Goal: Task Accomplishment & Management: Complete application form

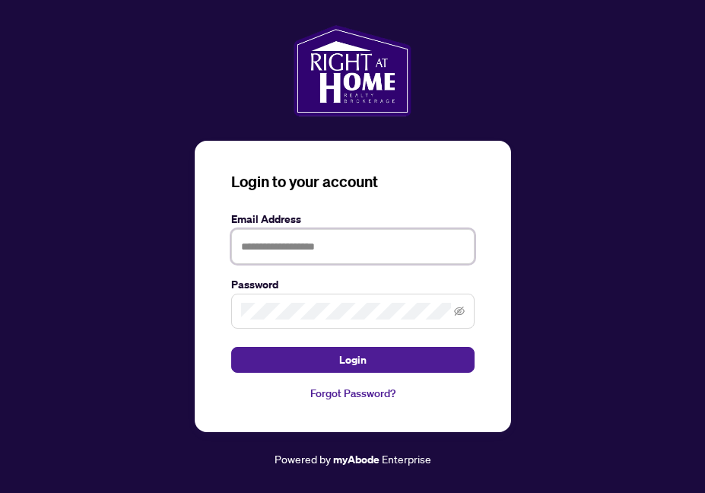
type input "**********"
click at [352, 360] on button "Login" at bounding box center [352, 360] width 243 height 26
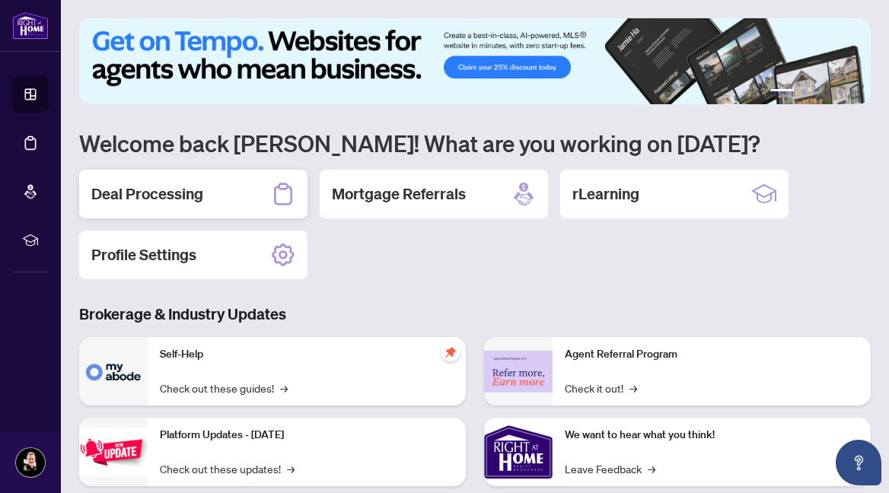
click at [162, 196] on h2 "Deal Processing" at bounding box center [147, 193] width 112 height 21
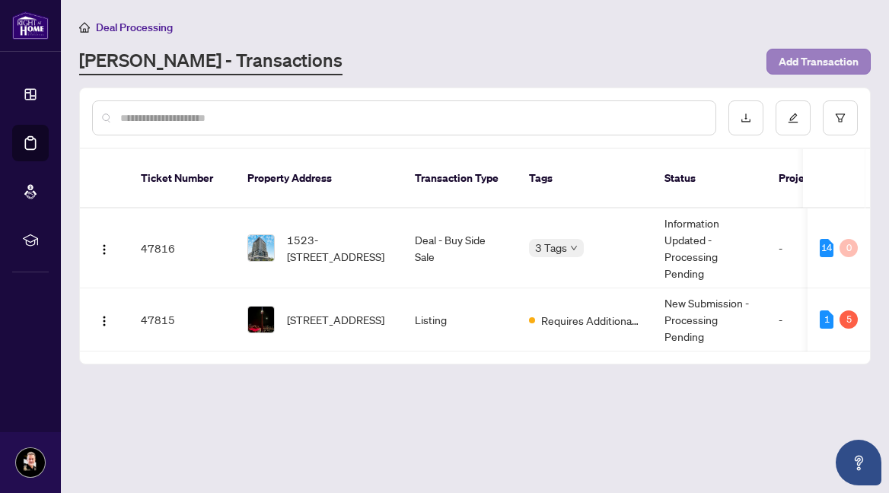
click at [705, 59] on span "Add Transaction" at bounding box center [818, 61] width 80 height 24
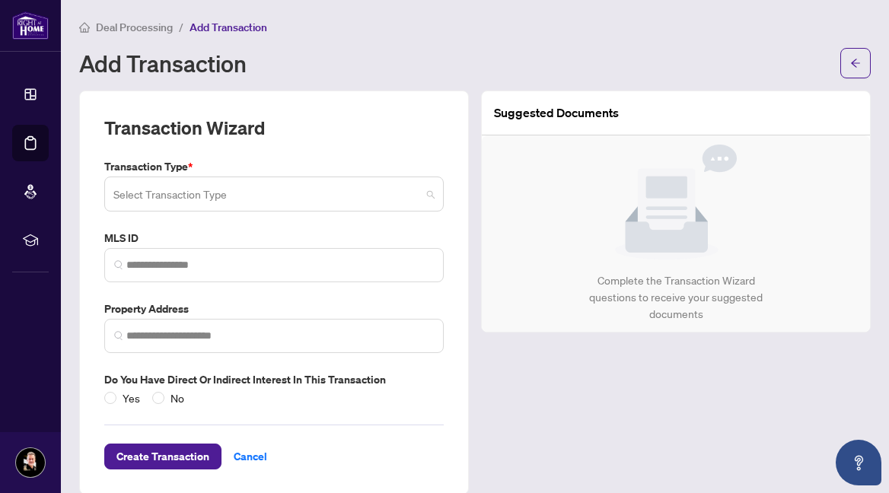
click at [434, 202] on span at bounding box center [273, 194] width 321 height 29
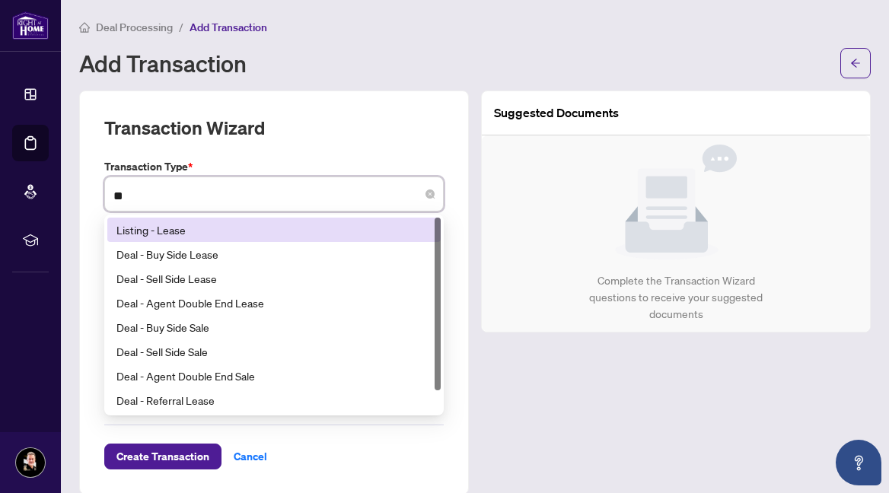
type input "*"
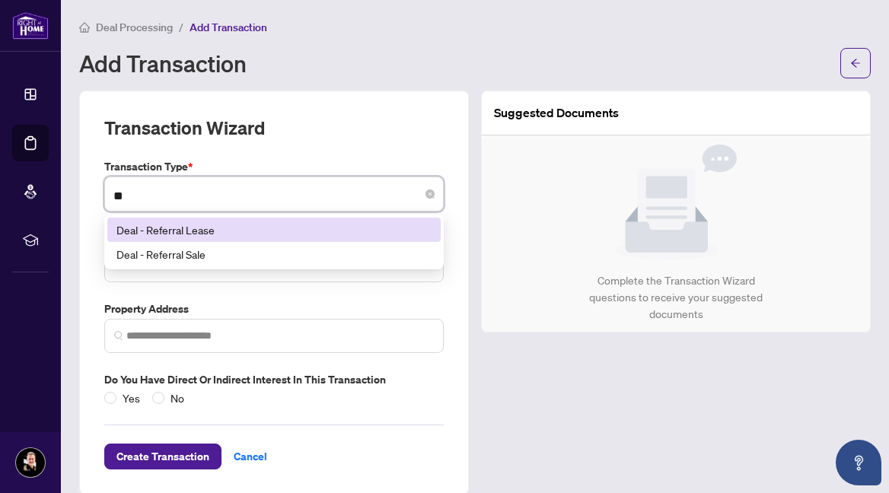
type input "*"
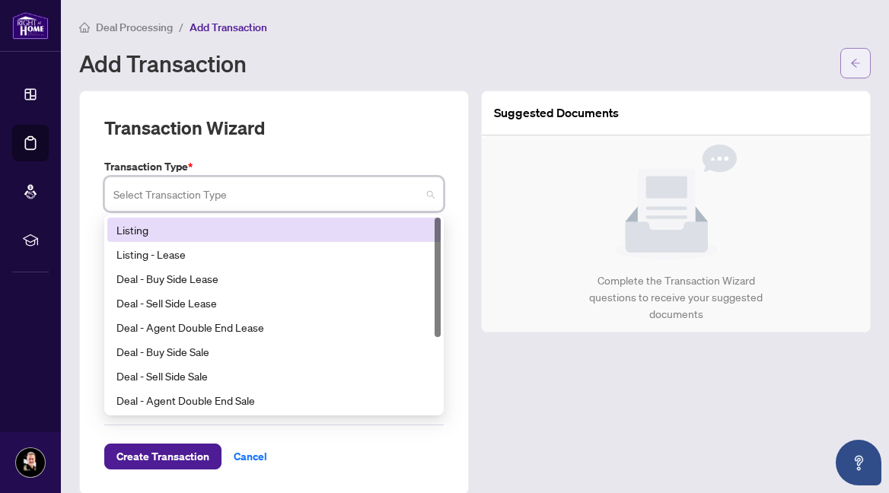
click at [705, 58] on icon "arrow-left" at bounding box center [855, 63] width 11 height 11
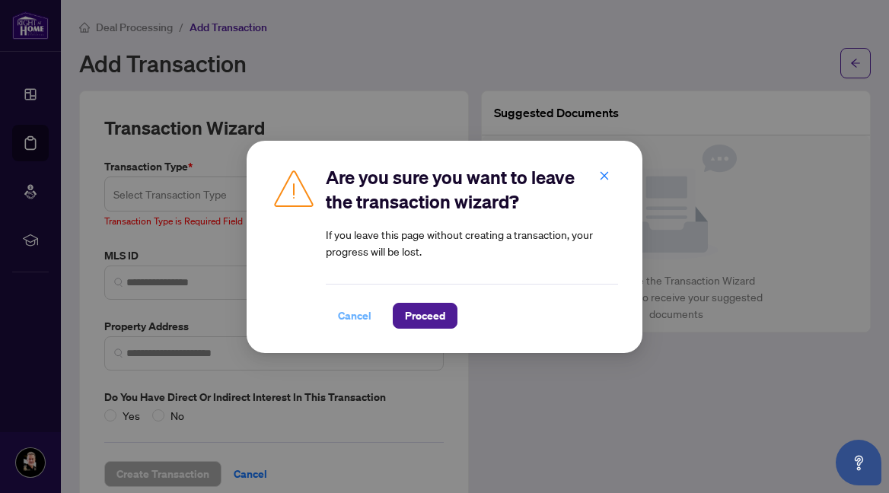
click at [361, 317] on span "Cancel" at bounding box center [354, 316] width 33 height 24
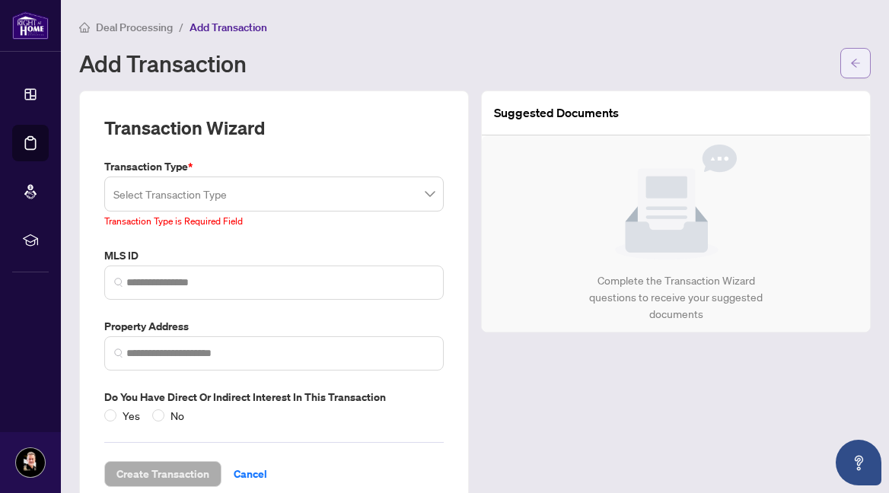
click at [705, 65] on icon "arrow-left" at bounding box center [855, 63] width 11 height 11
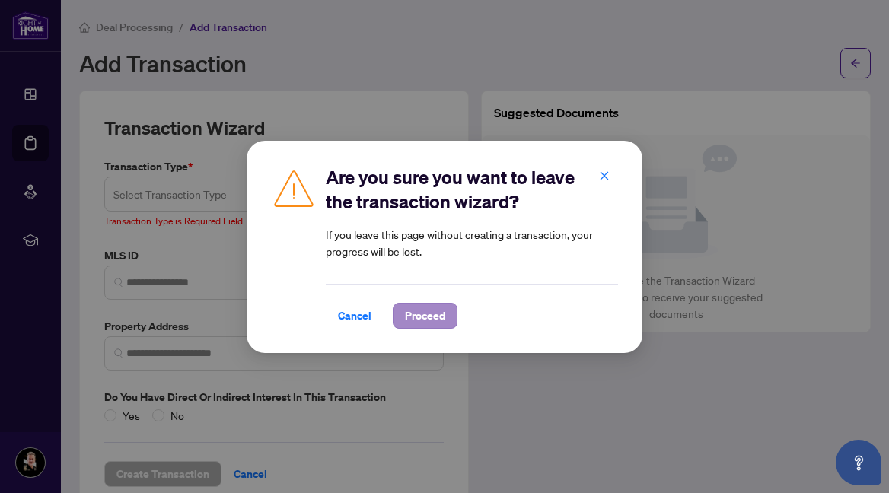
click at [422, 317] on span "Proceed" at bounding box center [425, 316] width 40 height 24
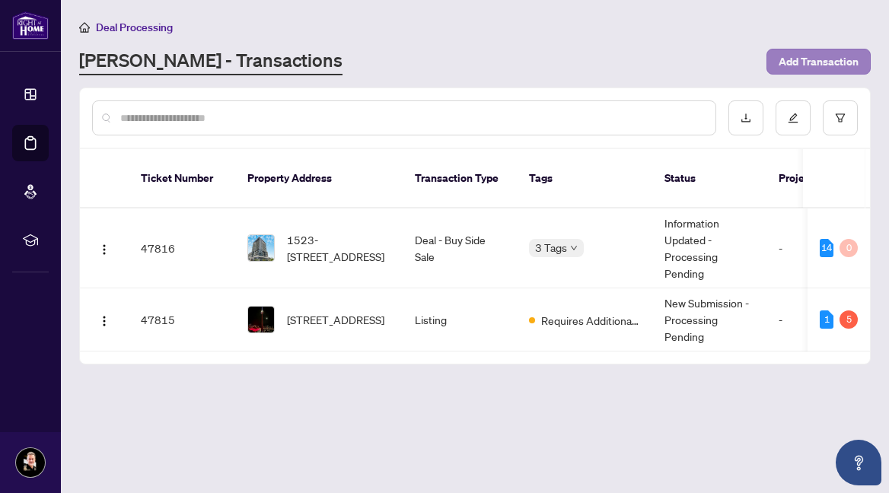
click at [705, 65] on span "Add Transaction" at bounding box center [818, 61] width 80 height 24
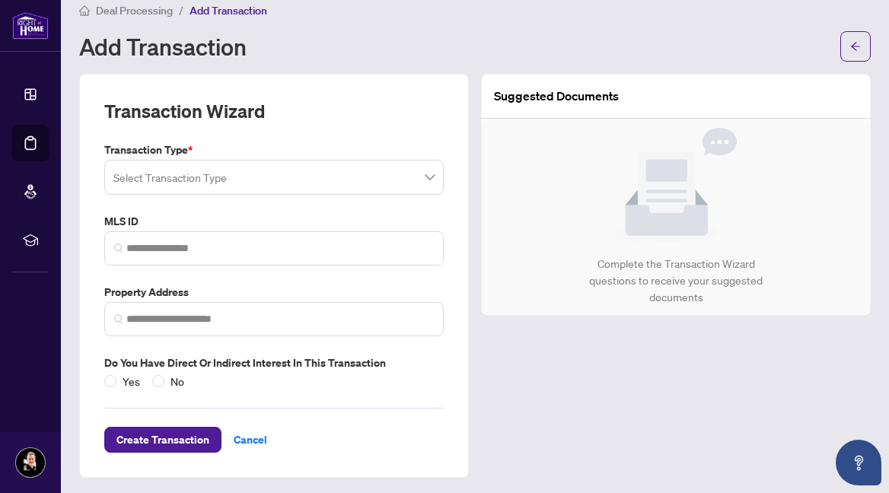
scroll to position [16, 0]
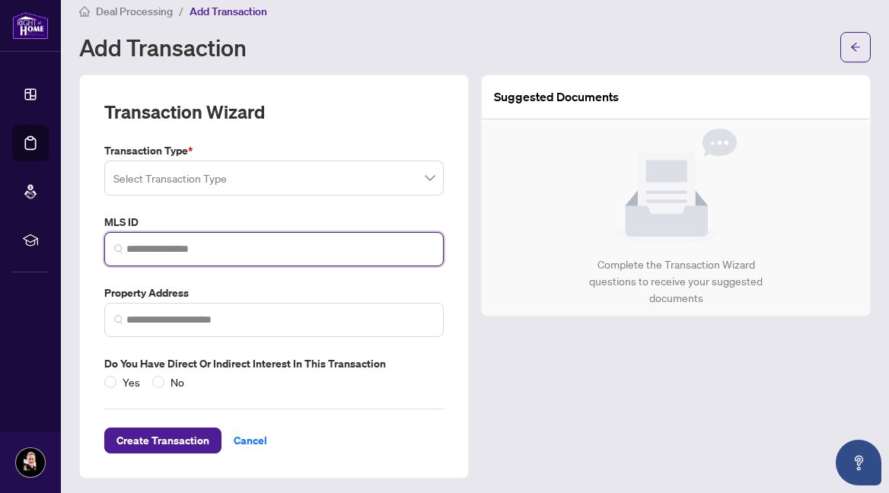
click at [201, 248] on input "search" at bounding box center [279, 249] width 307 height 16
click at [432, 180] on span at bounding box center [273, 178] width 321 height 29
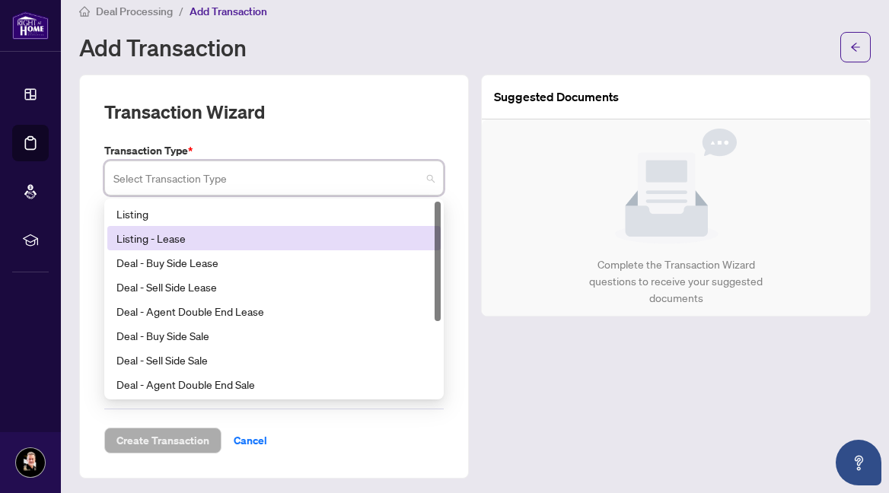
click at [339, 241] on div "Listing - Lease" at bounding box center [273, 238] width 315 height 17
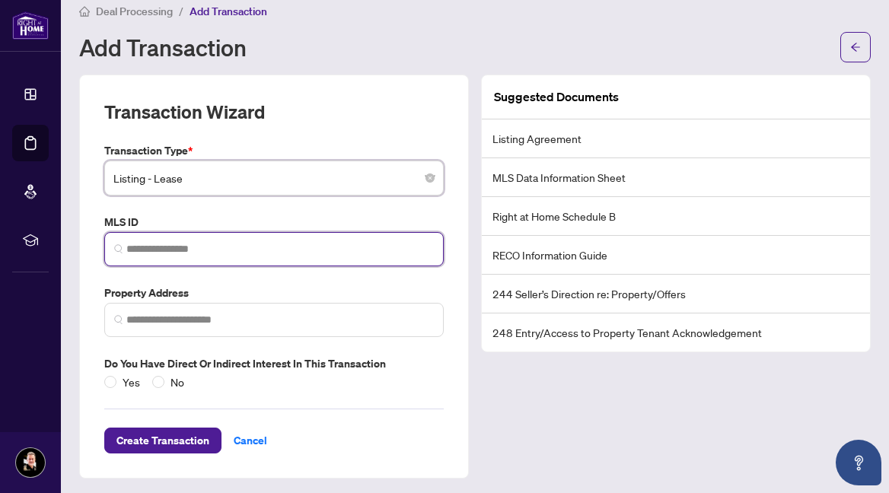
click at [226, 250] on input "search" at bounding box center [279, 249] width 307 height 16
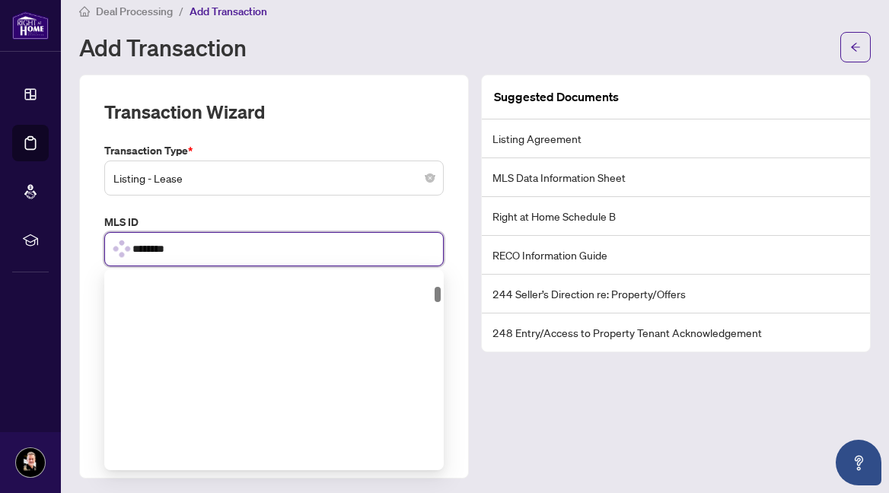
type input "*********"
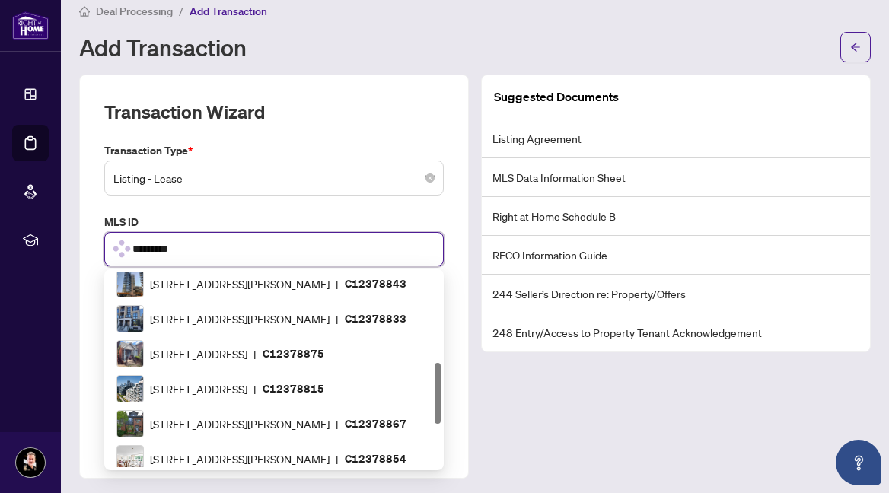
scroll to position [0, 0]
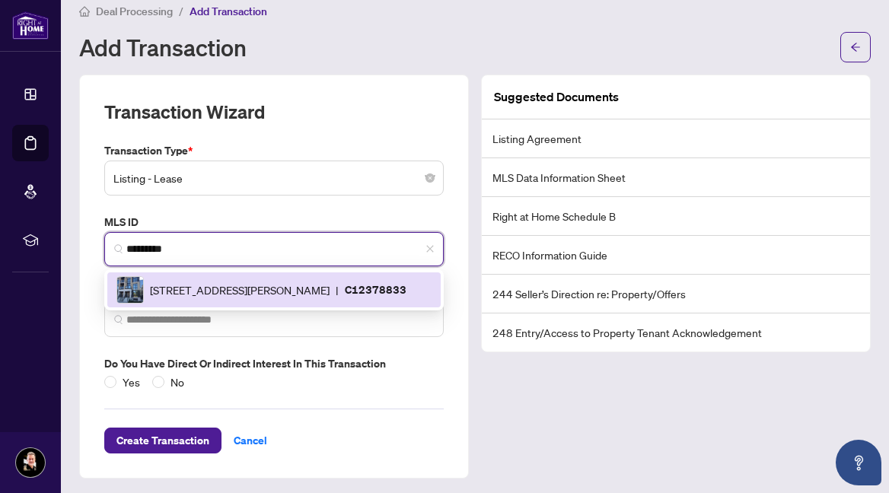
click at [215, 295] on span "[STREET_ADDRESS][PERSON_NAME]" at bounding box center [240, 290] width 180 height 17
type input "**********"
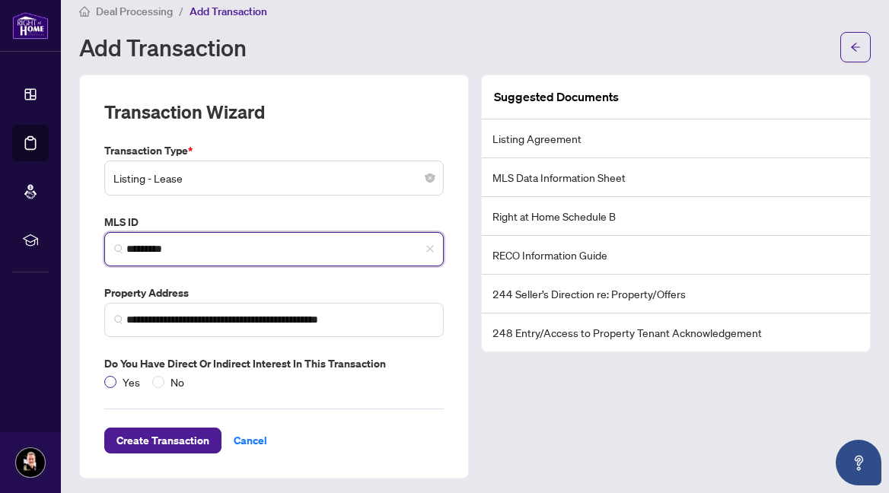
type input "*********"
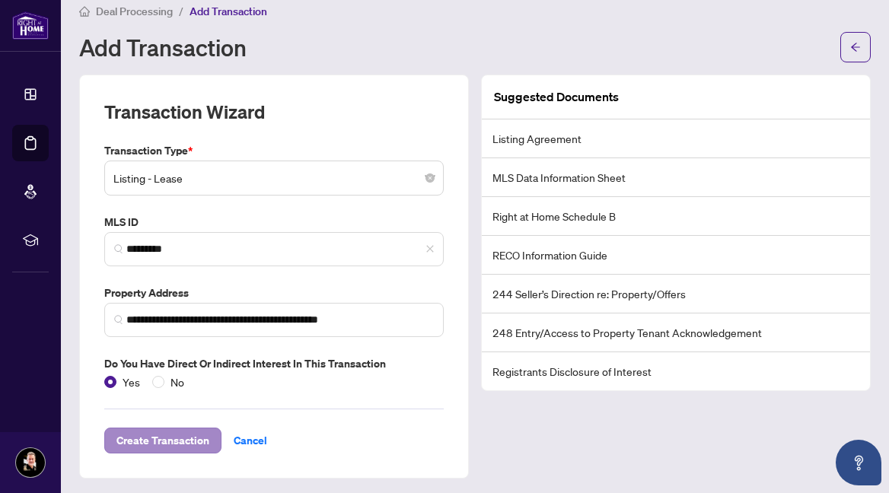
click at [164, 437] on span "Create Transaction" at bounding box center [162, 440] width 93 height 24
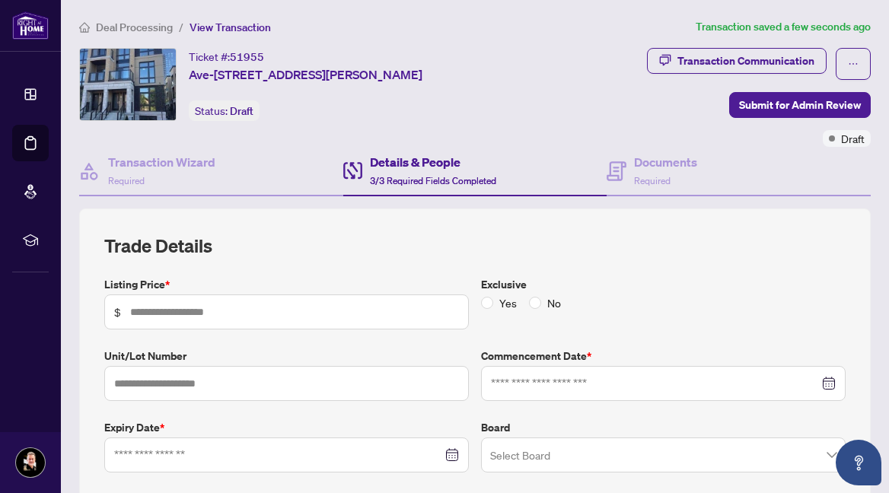
type input "*****"
type input "***"
type input "**********"
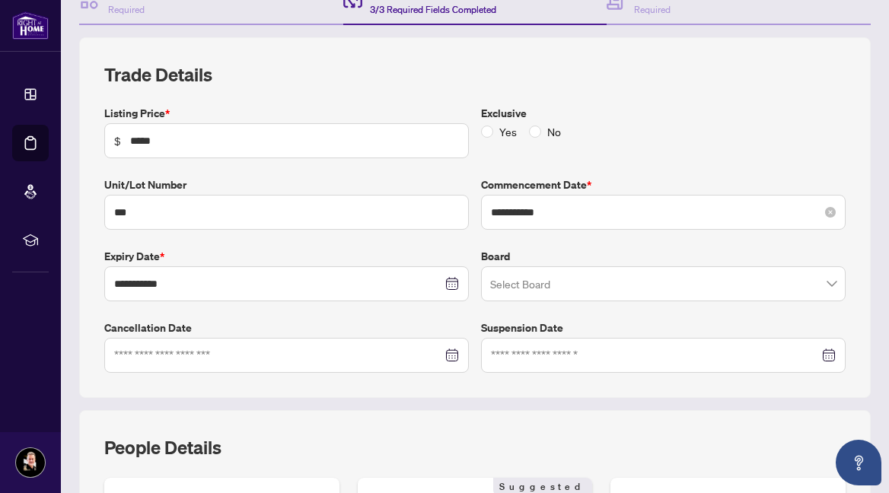
scroll to position [180, 0]
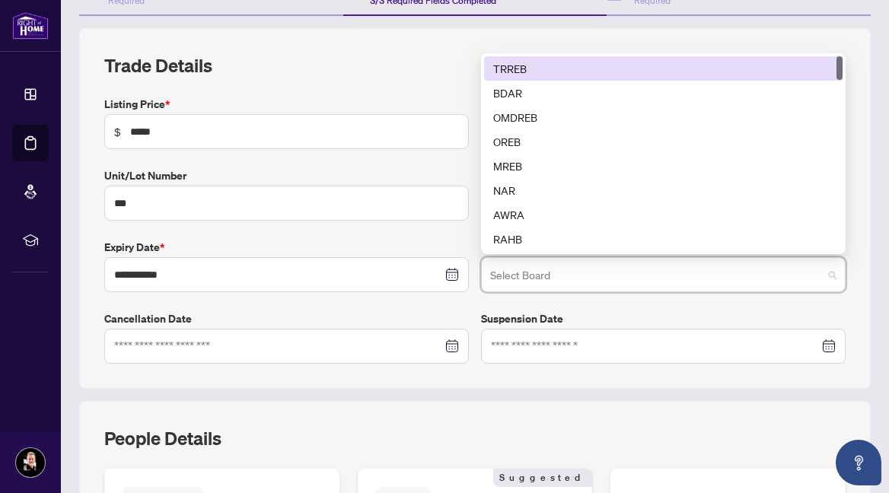
click at [596, 276] on input "search" at bounding box center [656, 276] width 333 height 33
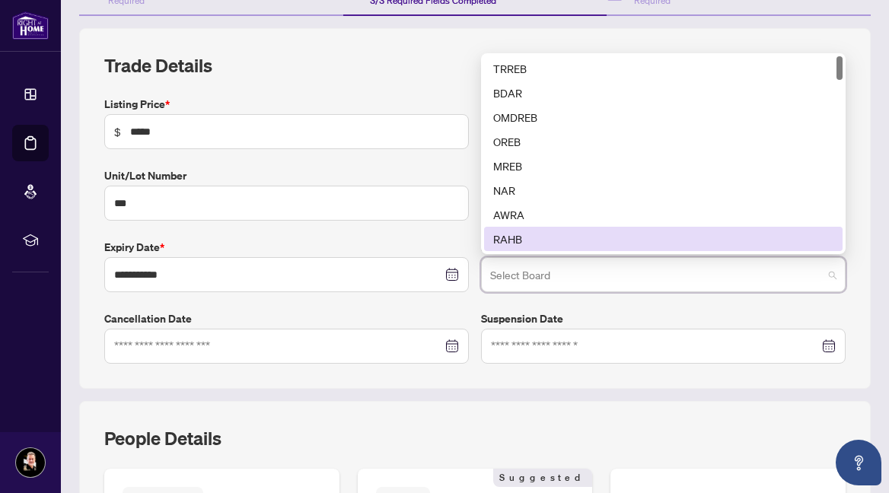
click at [376, 56] on h2 "Trade Details" at bounding box center [474, 65] width 741 height 24
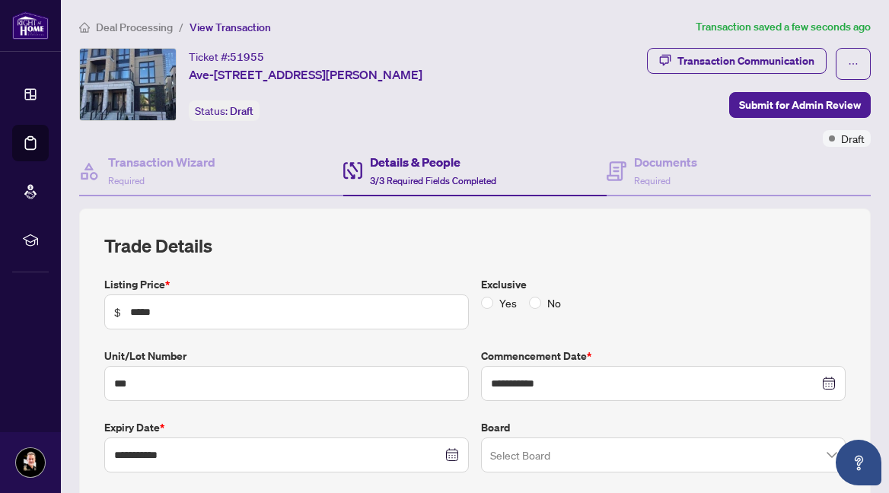
scroll to position [0, 0]
click at [441, 165] on h4 "Details & People" at bounding box center [433, 162] width 126 height 18
click at [241, 109] on span "Draft" at bounding box center [242, 111] width 24 height 14
click at [226, 26] on span "View Transaction" at bounding box center [229, 28] width 81 height 14
click at [237, 24] on span "View Transaction" at bounding box center [229, 28] width 81 height 14
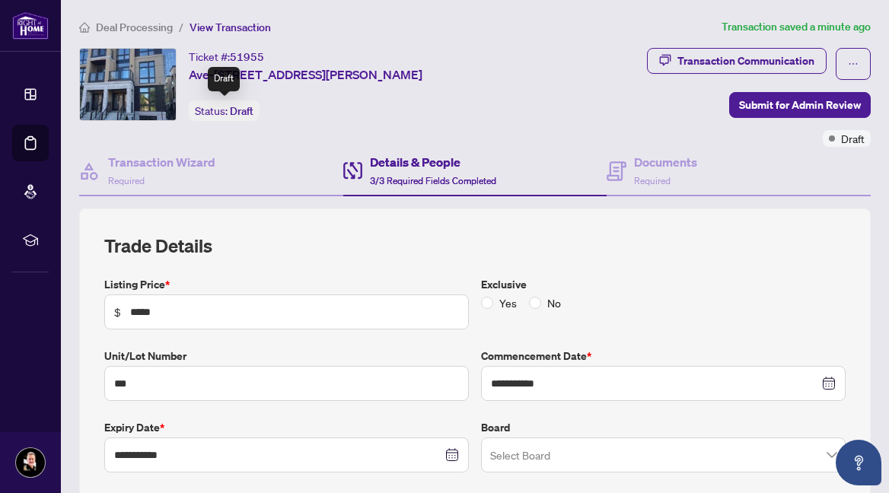
click at [239, 113] on span "Draft" at bounding box center [242, 111] width 24 height 14
click at [397, 175] on span "3/3 Required Fields Completed" at bounding box center [433, 180] width 126 height 11
click at [855, 61] on icon "ellipsis" at bounding box center [853, 64] width 11 height 11
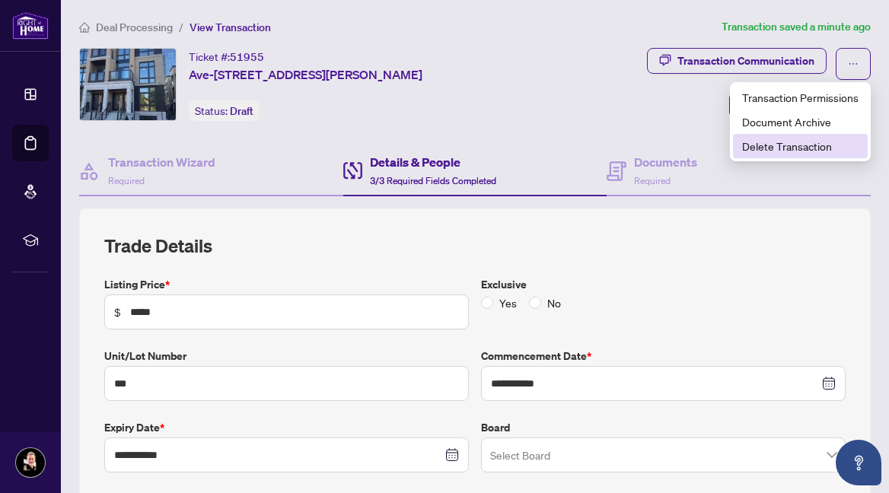
click at [766, 148] on span "Delete Transaction" at bounding box center [800, 146] width 116 height 17
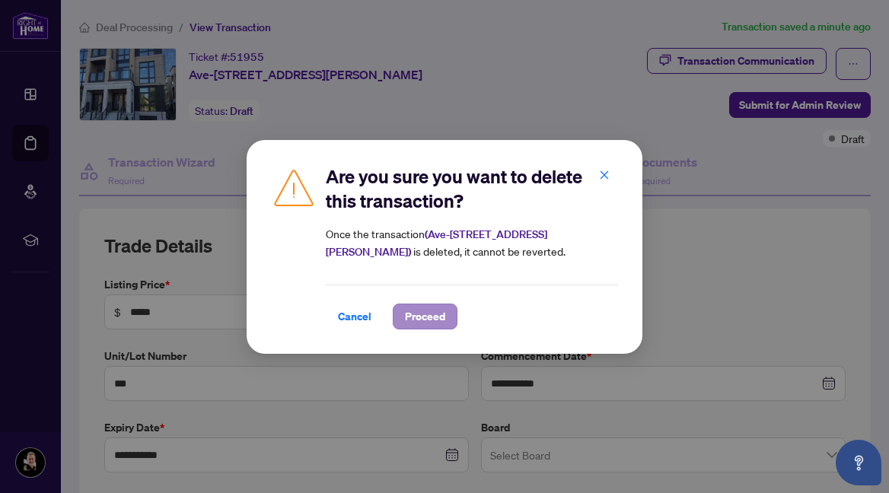
click at [421, 310] on span "Proceed" at bounding box center [425, 316] width 40 height 24
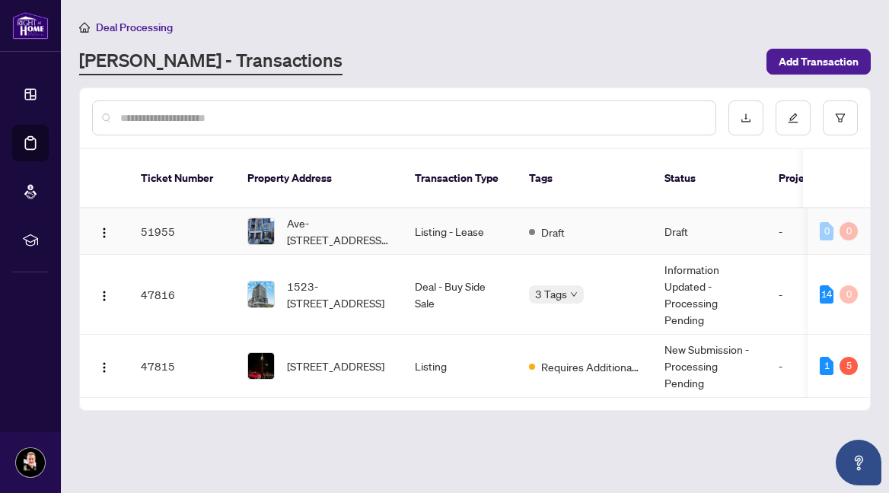
click at [724, 208] on td "Draft" at bounding box center [709, 231] width 114 height 46
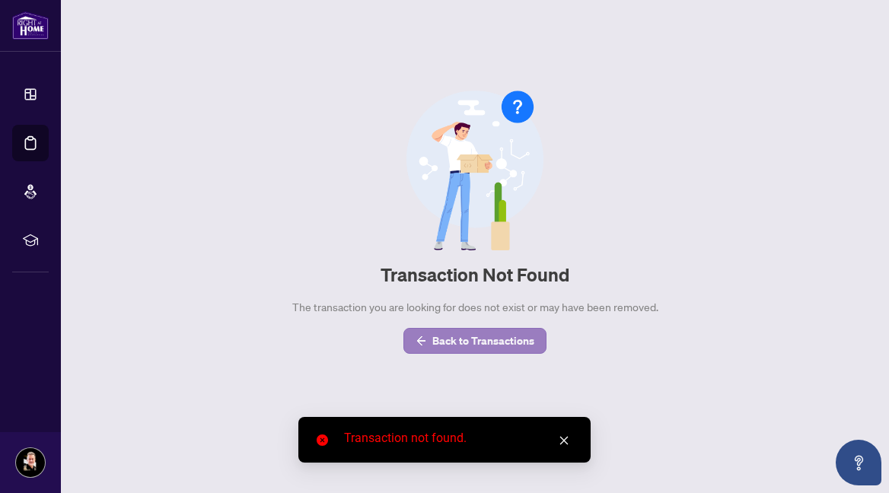
click at [498, 340] on span "Back to Transactions" at bounding box center [483, 341] width 102 height 24
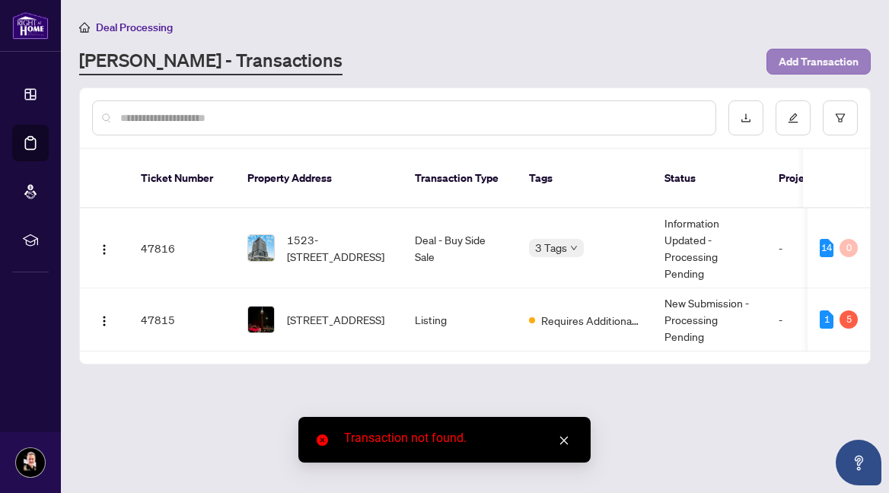
click at [813, 65] on span "Add Transaction" at bounding box center [818, 61] width 80 height 24
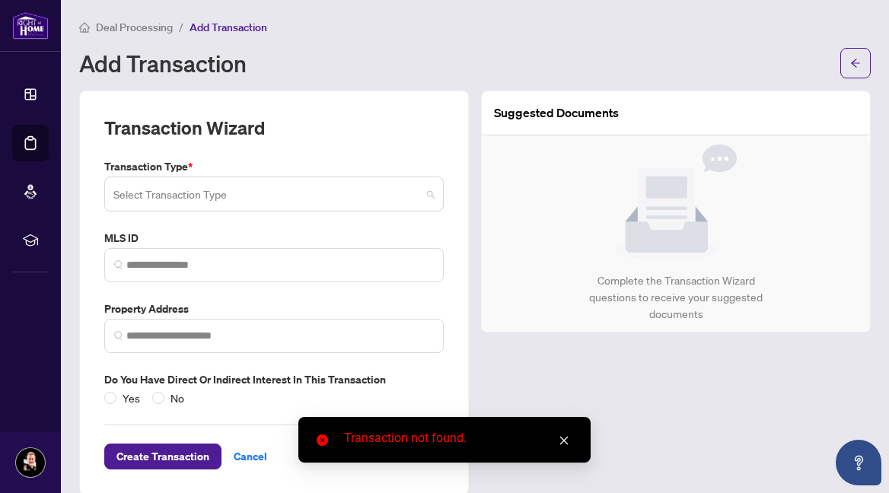
click at [430, 191] on span at bounding box center [273, 194] width 321 height 29
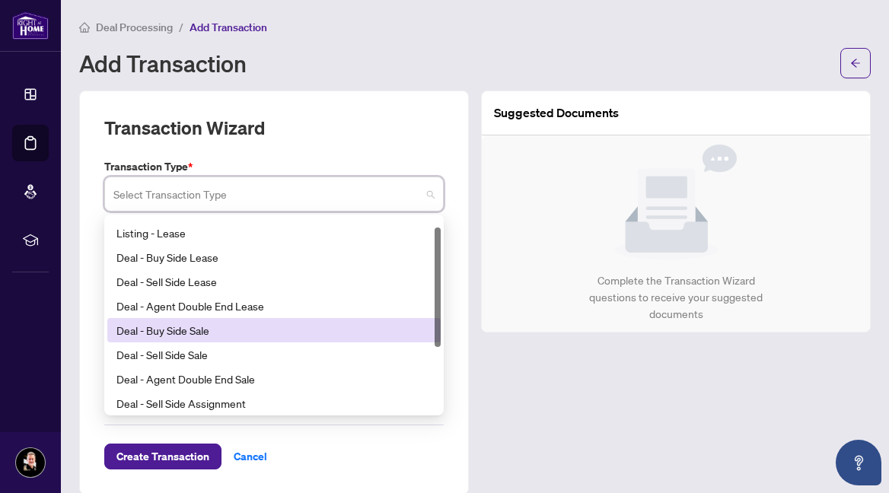
scroll to position [16, 0]
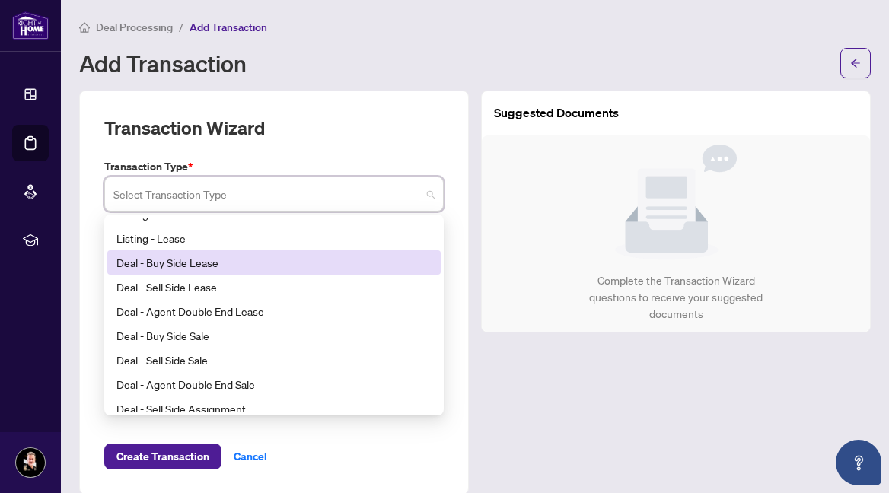
click at [295, 258] on div "Deal - Buy Side Lease" at bounding box center [273, 262] width 315 height 17
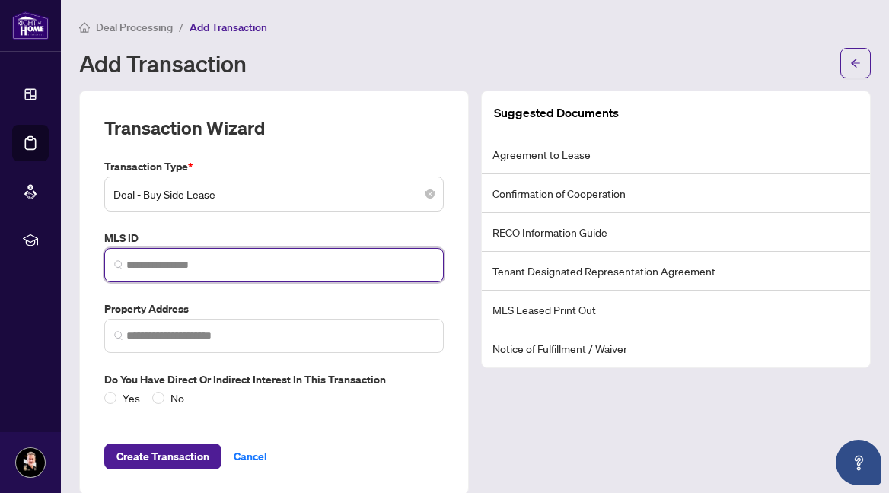
click at [251, 258] on input "search" at bounding box center [279, 265] width 307 height 16
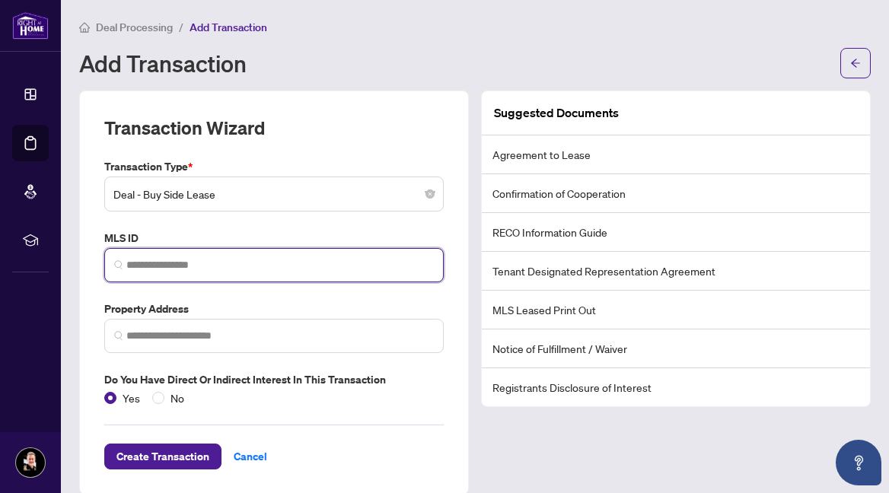
click at [169, 265] on input "search" at bounding box center [279, 265] width 307 height 16
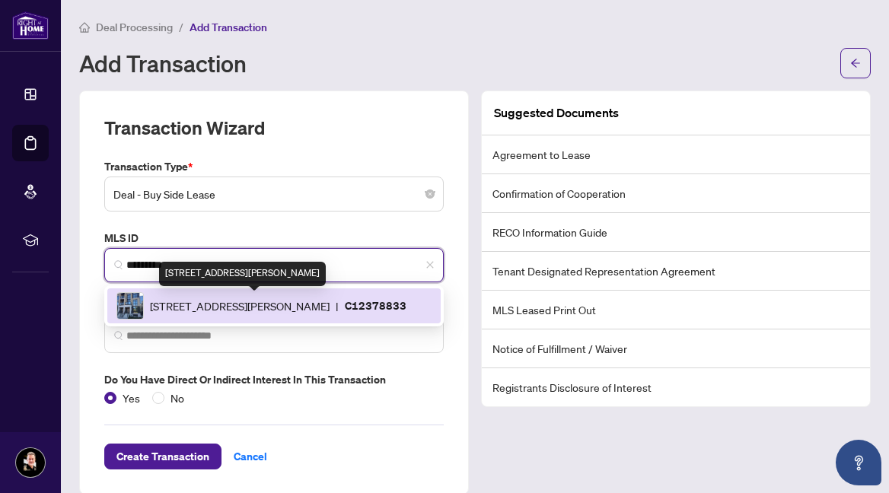
click at [164, 309] on span "[STREET_ADDRESS][PERSON_NAME]" at bounding box center [240, 306] width 180 height 17
type input "*********"
type input "**********"
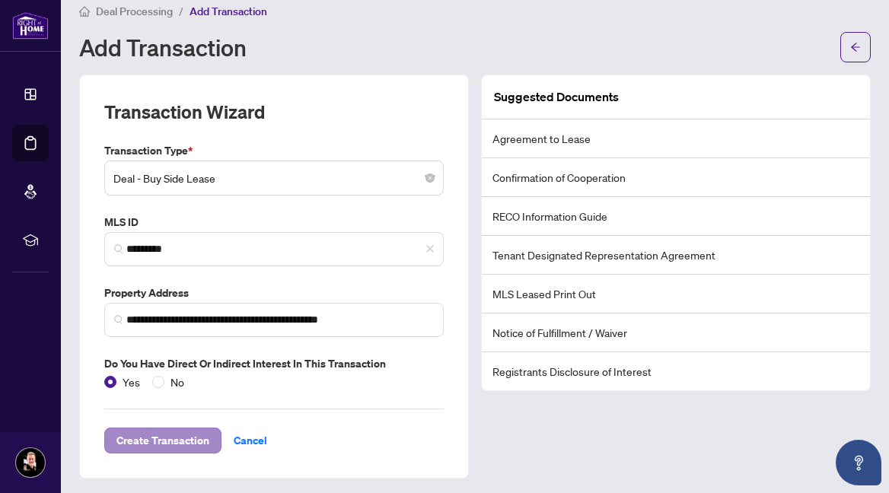
click at [171, 434] on span "Create Transaction" at bounding box center [162, 440] width 93 height 24
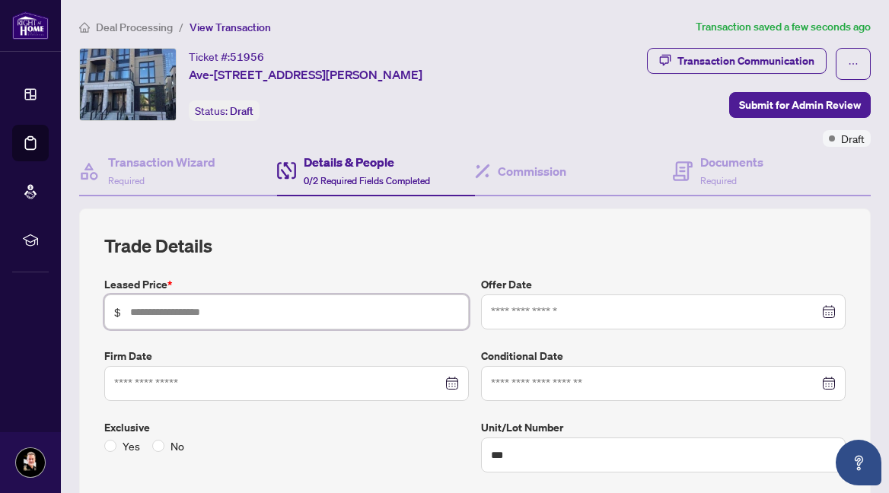
click at [180, 313] on input "text" at bounding box center [294, 312] width 329 height 17
